Goal: Communication & Community: Answer question/provide support

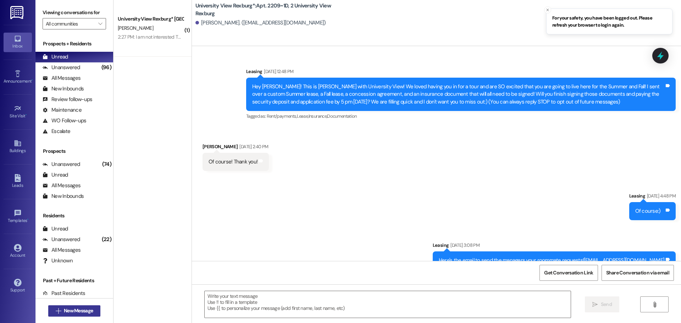
scroll to position [20256, 0]
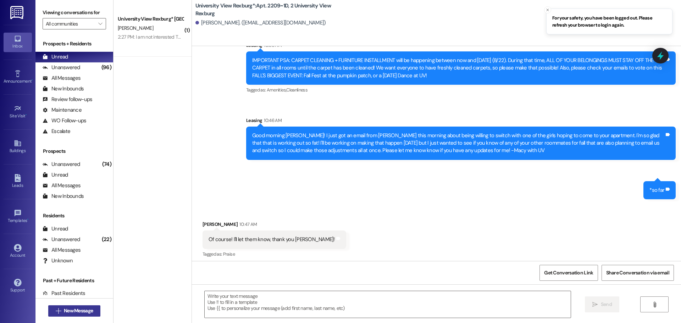
click at [76, 311] on span "New Message" at bounding box center [78, 310] width 29 height 7
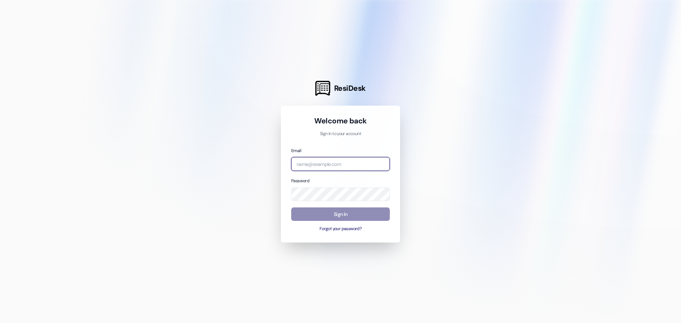
type input "[EMAIL_ADDRESS][DOMAIN_NAME]"
click at [326, 213] on button "Sign In" at bounding box center [340, 215] width 99 height 14
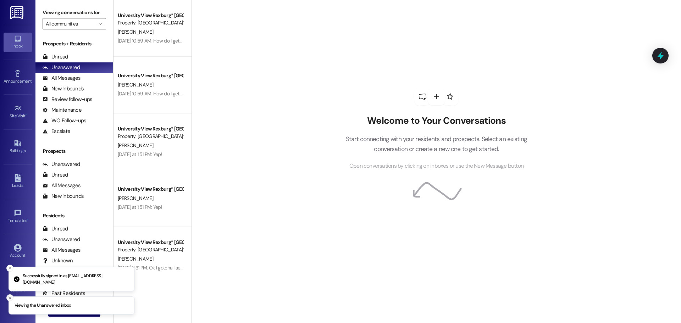
click at [9, 299] on icon "Close toast" at bounding box center [10, 298] width 4 height 4
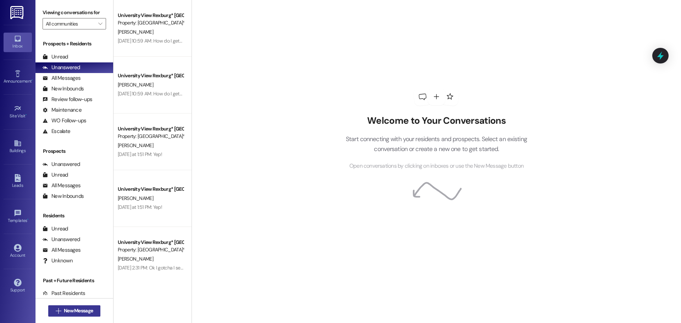
click at [70, 310] on span "New Message" at bounding box center [78, 310] width 29 height 7
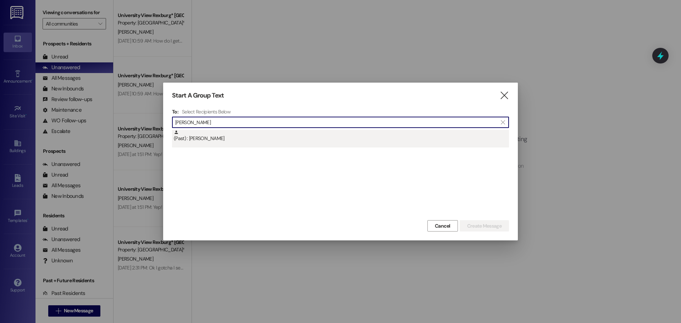
click at [186, 139] on div "(Past) : [PERSON_NAME]" at bounding box center [341, 136] width 335 height 12
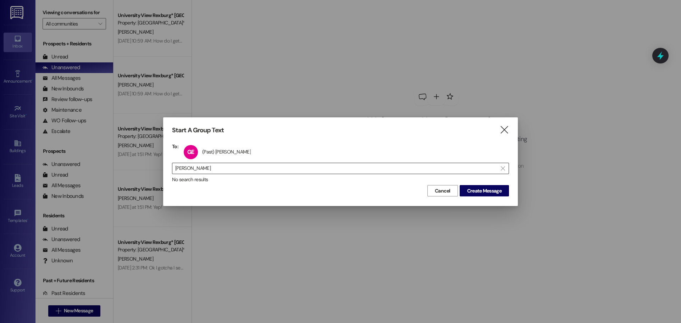
click at [239, 166] on input "[PERSON_NAME]" at bounding box center [336, 169] width 322 height 10
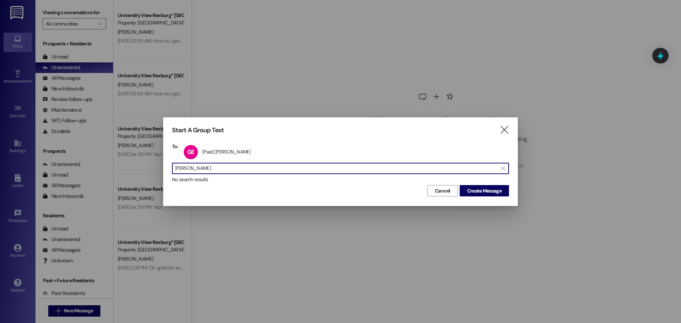
click at [239, 166] on input "[PERSON_NAME]" at bounding box center [336, 169] width 322 height 10
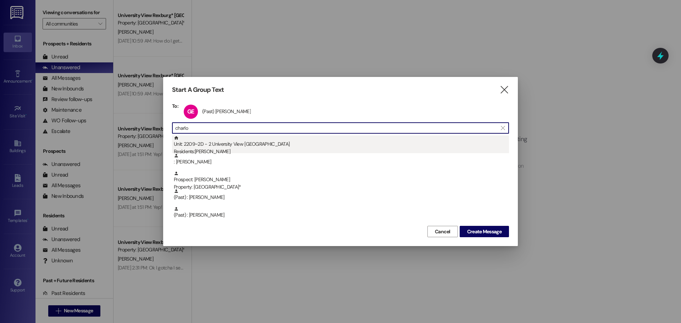
type input "charlo"
click at [236, 151] on div "Residents: [PERSON_NAME]" at bounding box center [341, 151] width 335 height 7
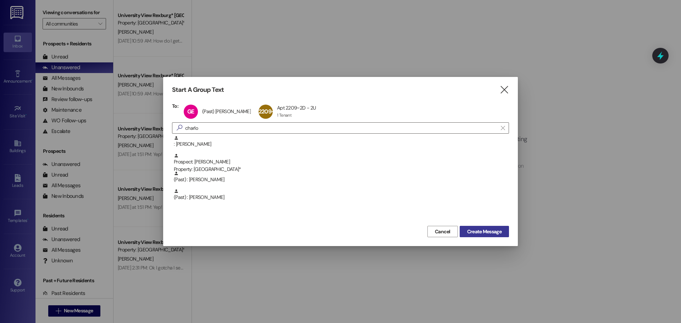
click at [498, 230] on span "Create Message" at bounding box center [484, 231] width 34 height 7
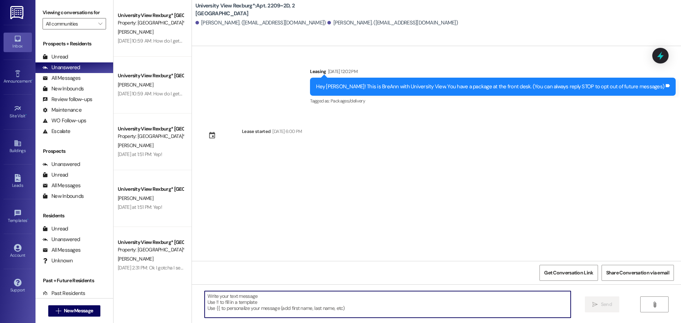
click at [270, 303] on textarea at bounding box center [388, 304] width 366 height 27
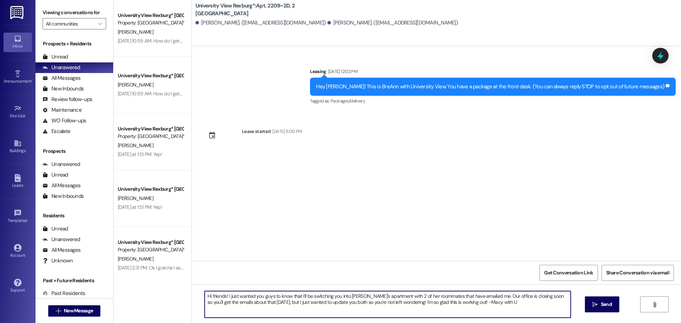
type textarea "Hi friends! I just wanted you guys to know that I'll be switching you into [PER…"
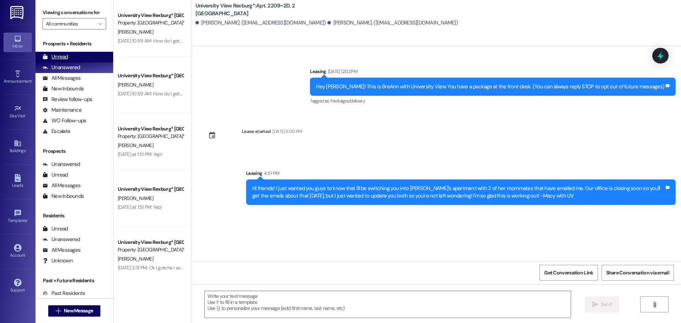
click at [76, 57] on div "Unread (0)" at bounding box center [74, 57] width 78 height 11
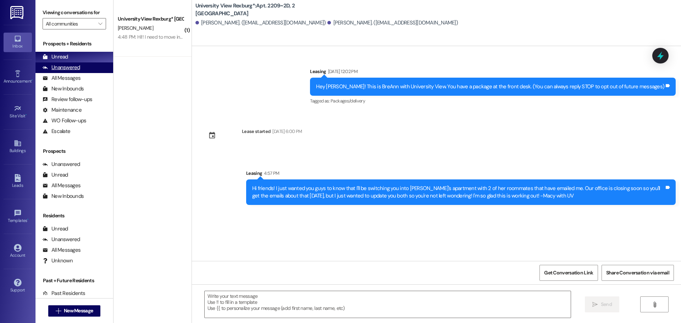
click at [71, 65] on div "Unanswered" at bounding box center [62, 67] width 38 height 7
click at [72, 57] on div "Unread (0)" at bounding box center [74, 57] width 78 height 11
